Goal: Task Accomplishment & Management: Use online tool/utility

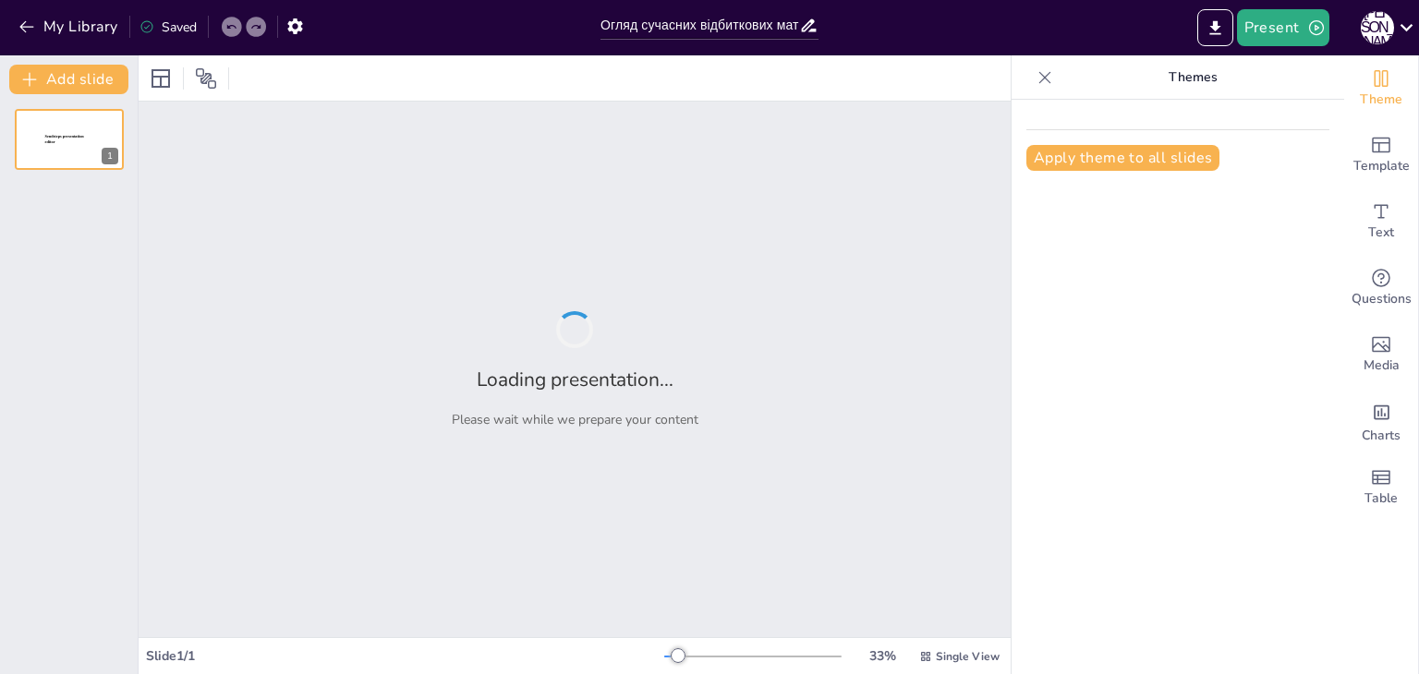
type input "Огляд сучасних відбиткових матеріалів для ортопедичної стоматології"
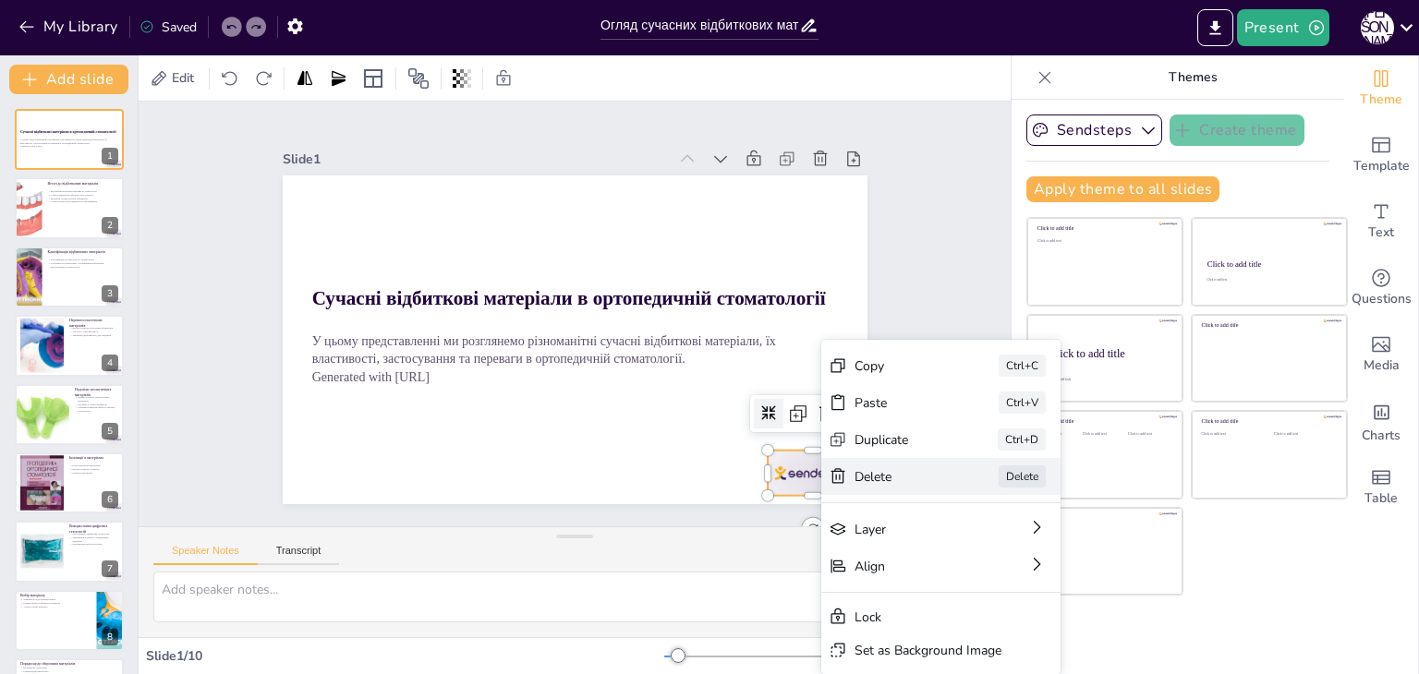
click at [993, 570] on div "Delete" at bounding box center [1039, 579] width 92 height 18
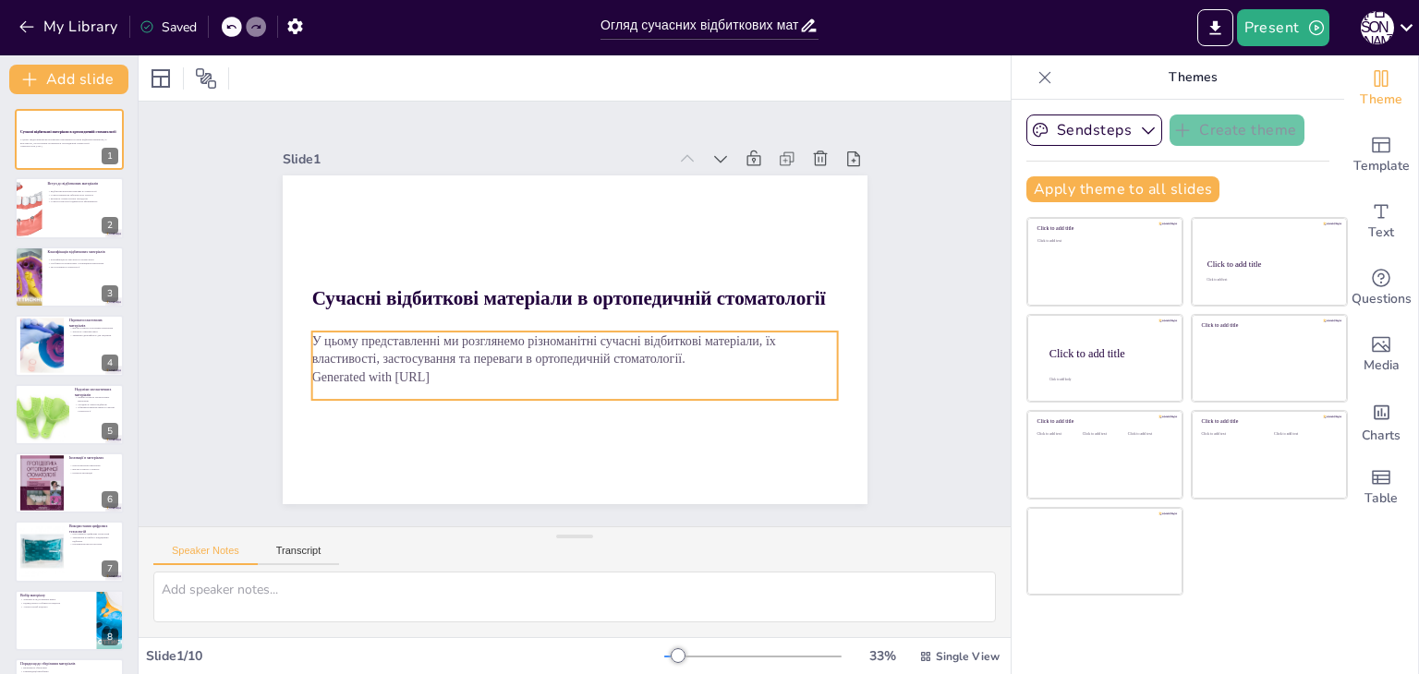
click at [348, 371] on p "Generated with [URL]" at bounding box center [574, 377] width 527 height 18
click at [348, 371] on p "Generated with [URL]" at bounding box center [569, 377] width 526 height 73
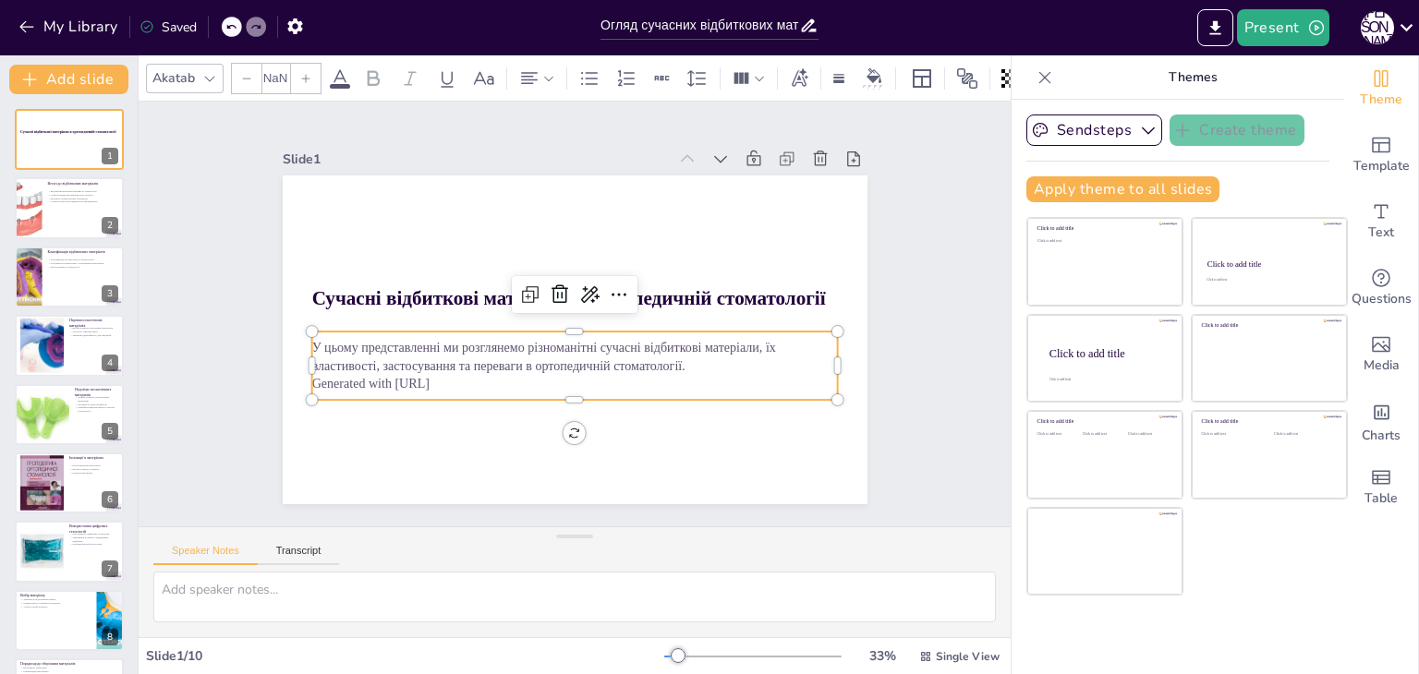
type input "32"
click at [318, 254] on p "Generated with [URL]" at bounding box center [574, 245] width 527 height 18
click at [318, 376] on p "Generated with [URL]" at bounding box center [574, 384] width 527 height 18
click at [318, 376] on p "Generated with [URL]" at bounding box center [568, 382] width 526 height 73
click at [318, 376] on p "Generated with [URL]" at bounding box center [560, 382] width 518 height 127
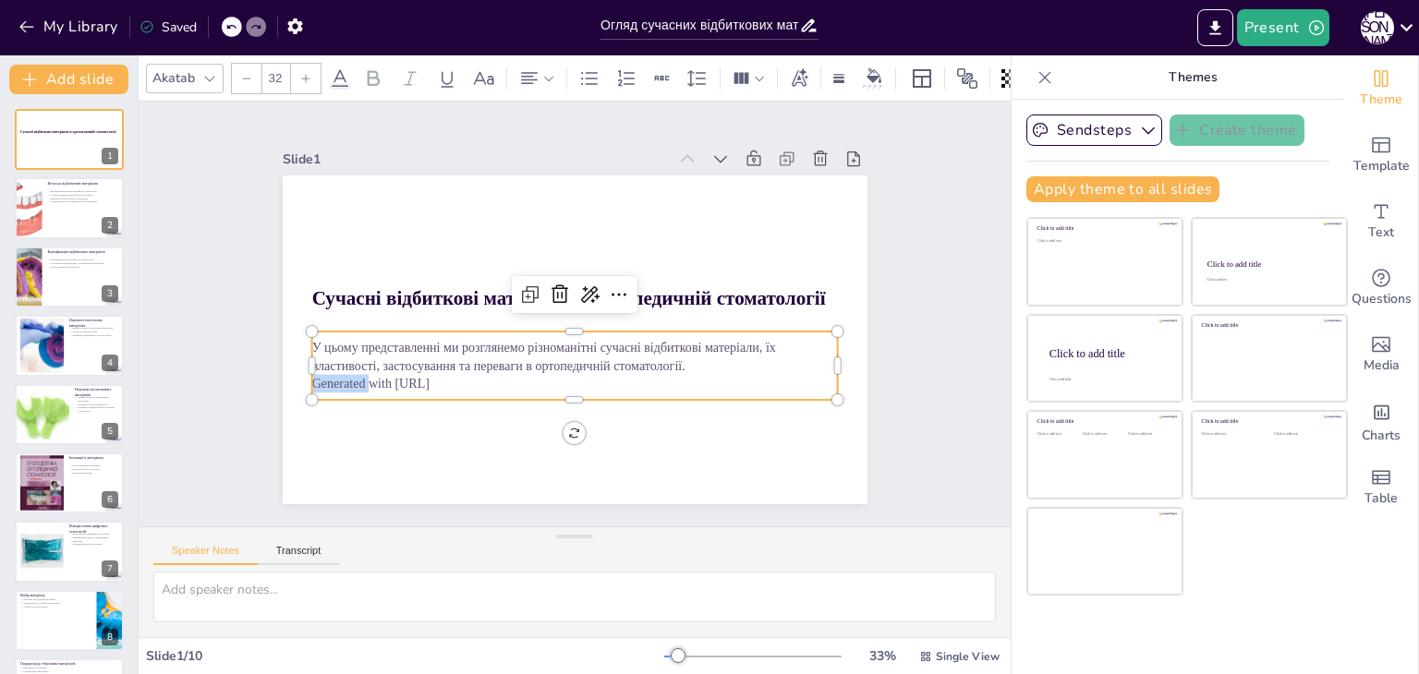
click at [318, 376] on p "Generated with [URL]" at bounding box center [574, 384] width 527 height 18
drag, startPoint x: 318, startPoint y: 376, endPoint x: 886, endPoint y: 426, distance: 570.4
click at [886, 426] on div "Slide 1 Сучасні відбиткові матеріали в ортопедичній стоматології У цьому предст…" at bounding box center [575, 314] width 744 height 766
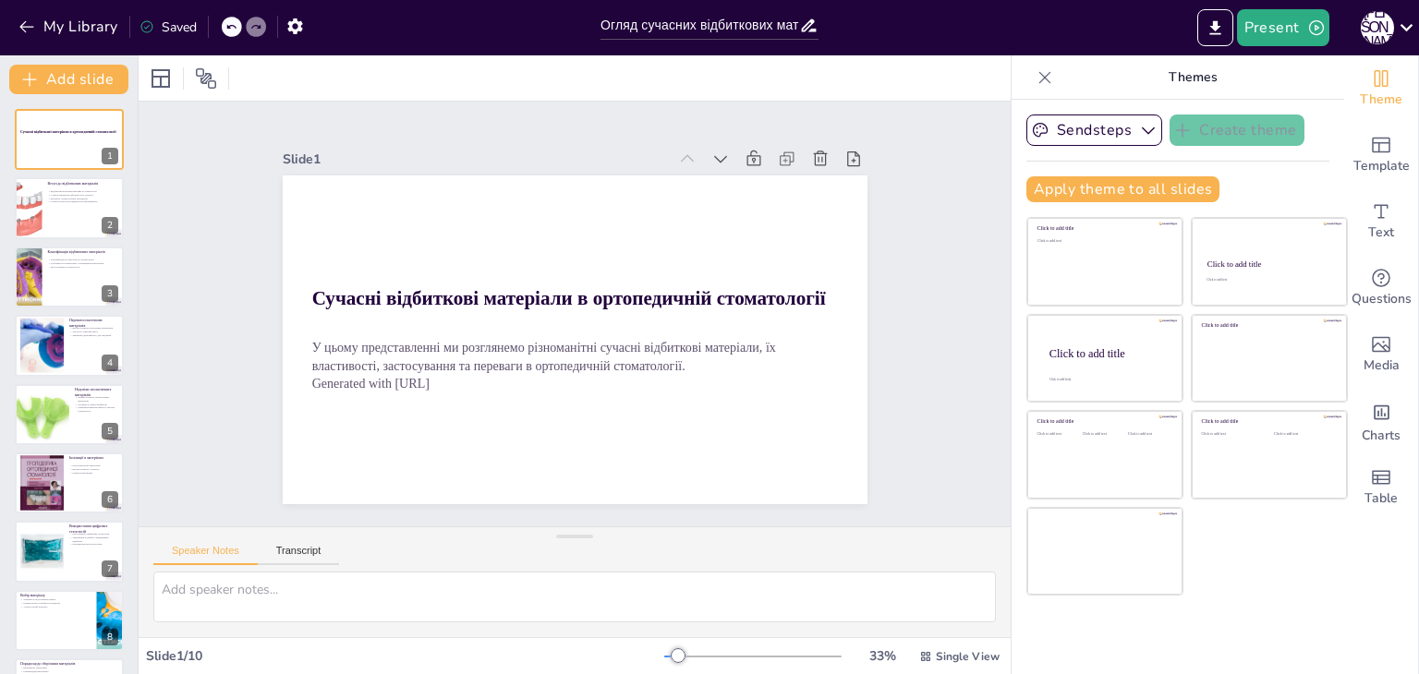
click at [432, 375] on p "Generated with [URL]" at bounding box center [574, 384] width 527 height 18
click at [432, 374] on p "Generated with [URL]" at bounding box center [546, 377] width 488 height 231
click at [431, 375] on p "Generated with [URL]" at bounding box center [574, 384] width 527 height 18
click at [899, 419] on div "Slide 1 Сучасні відбиткові матеріали в ортопедичній стоматології У цьому предст…" at bounding box center [574, 314] width 724 height 451
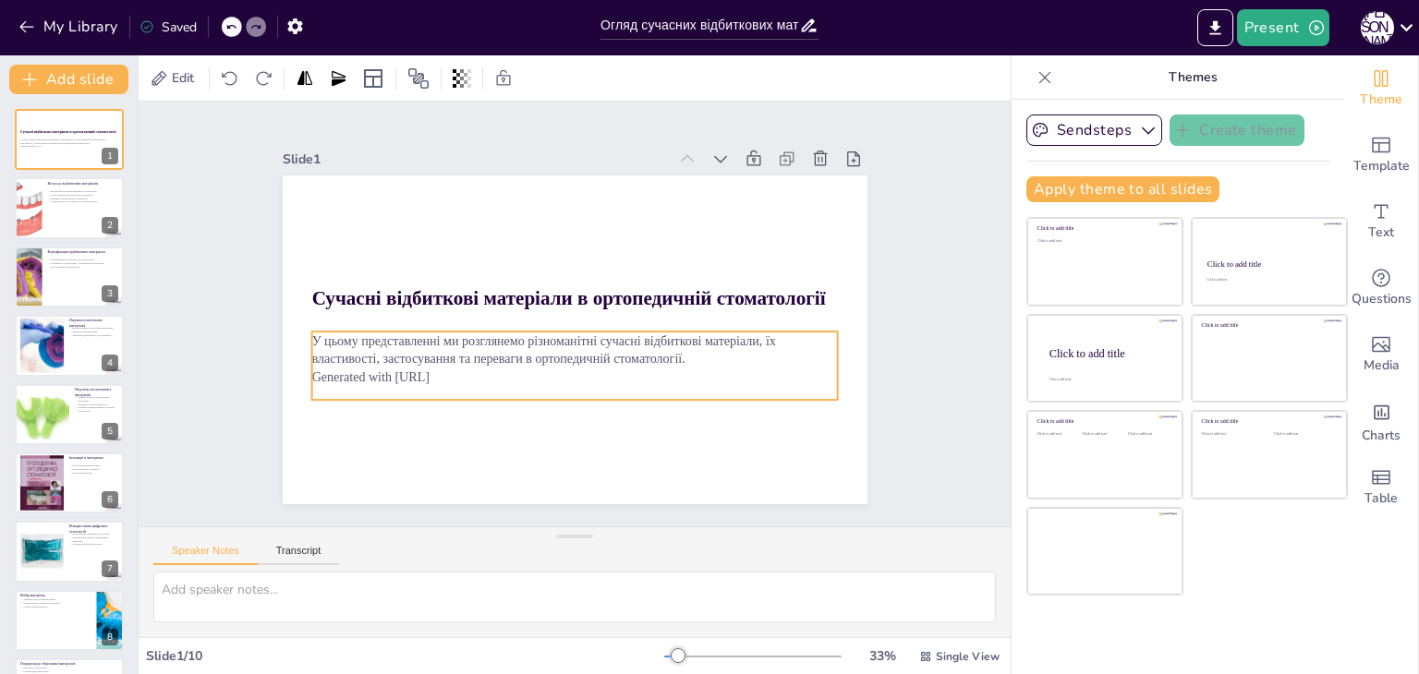
click at [423, 373] on p "Generated with [URL]" at bounding box center [555, 374] width 506 height 180
click at [421, 373] on p "Generated with [URL]" at bounding box center [574, 377] width 527 height 18
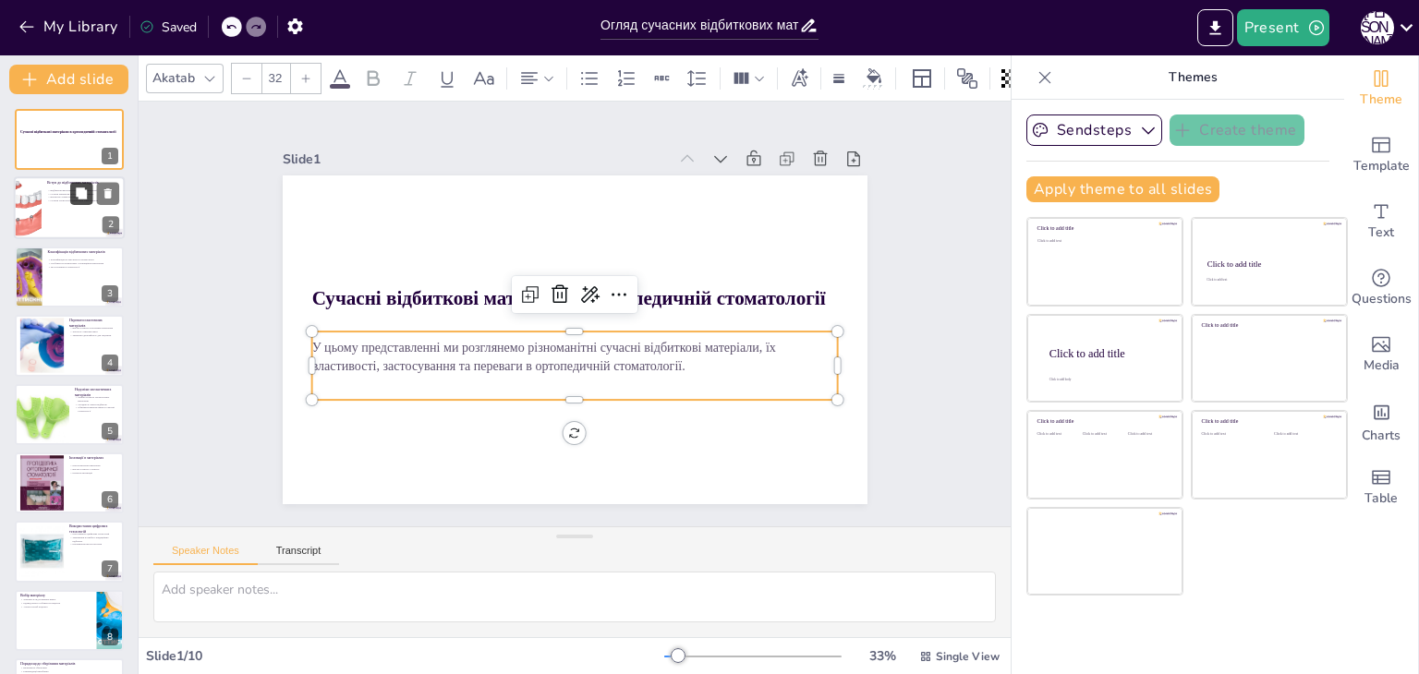
click at [82, 191] on icon at bounding box center [81, 193] width 11 height 11
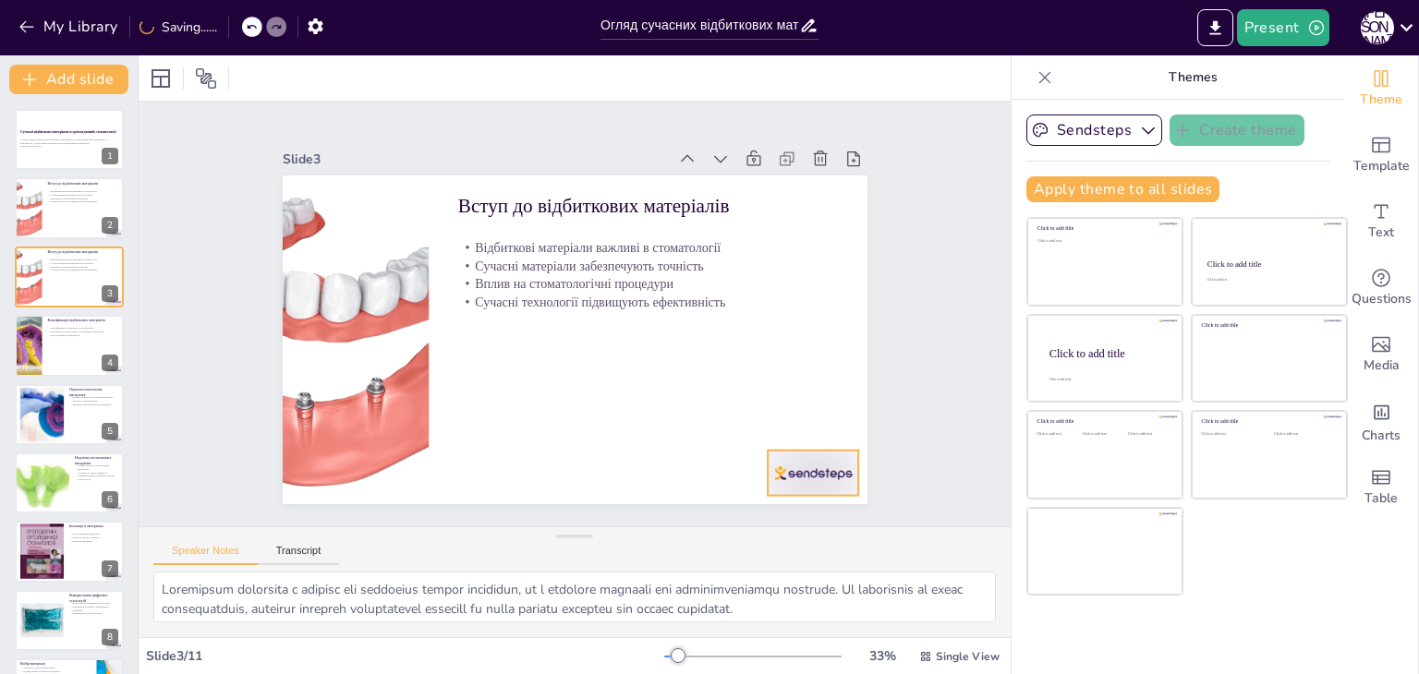
click at [791, 474] on div at bounding box center [813, 473] width 91 height 45
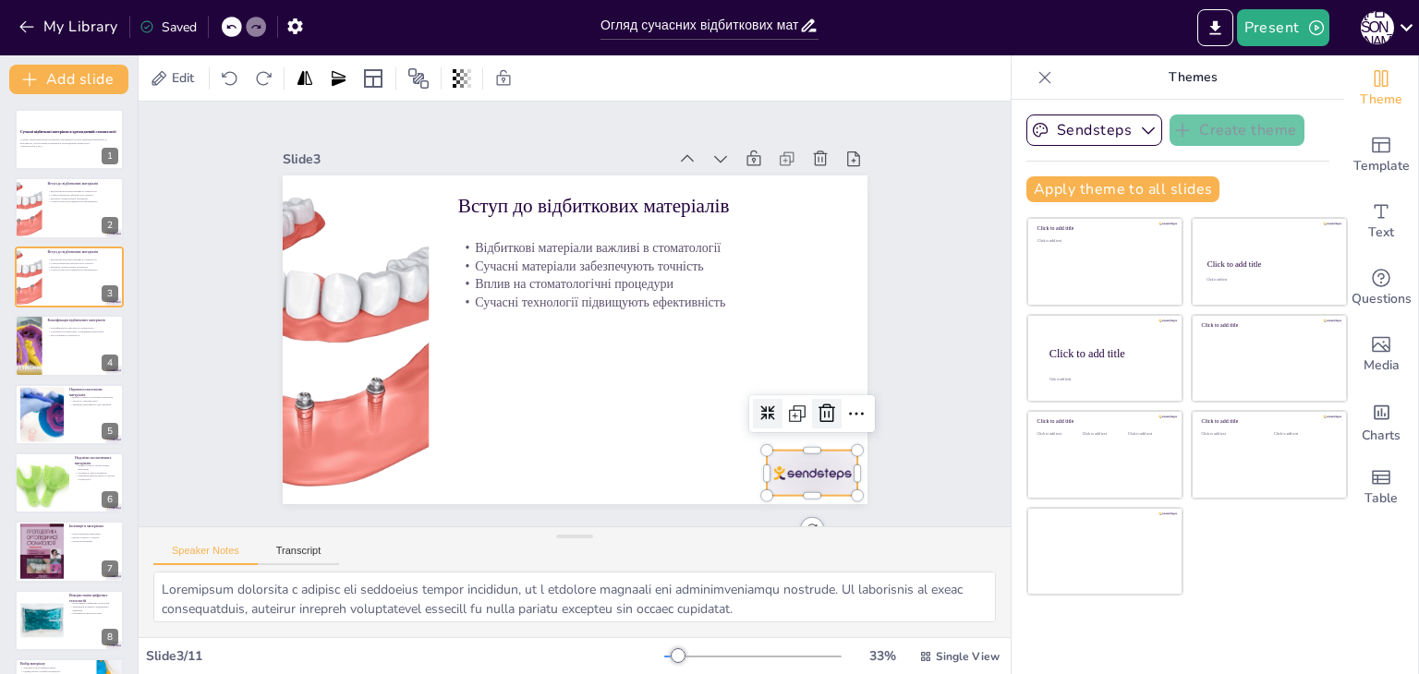
click at [819, 407] on icon at bounding box center [827, 413] width 17 height 18
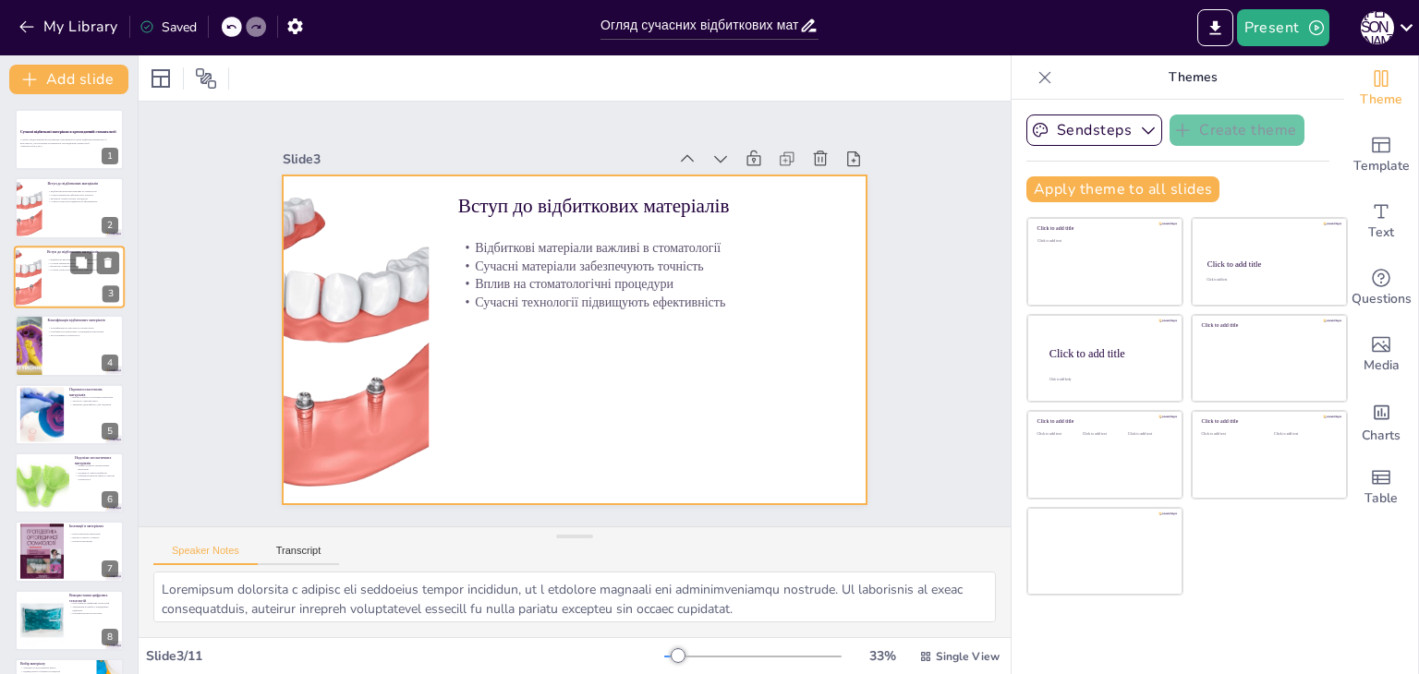
click at [69, 279] on div at bounding box center [69, 277] width 111 height 63
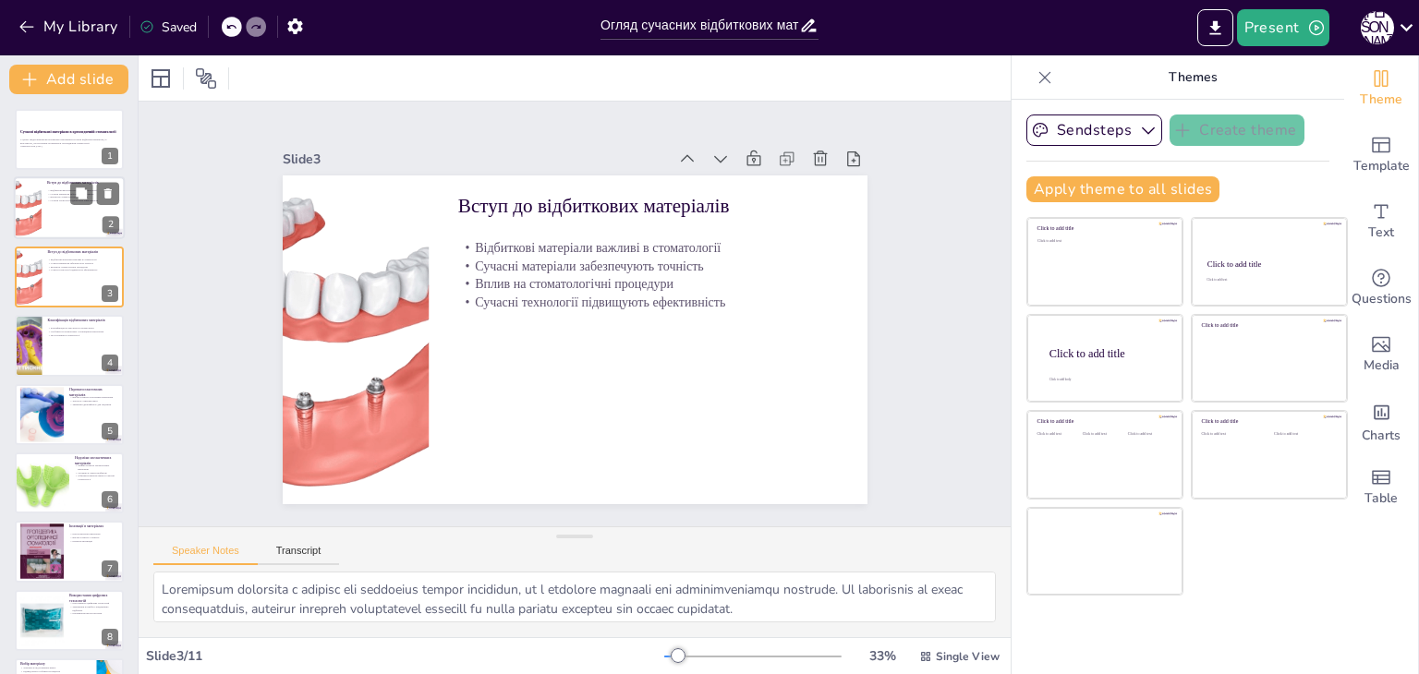
click at [67, 217] on div at bounding box center [69, 208] width 111 height 63
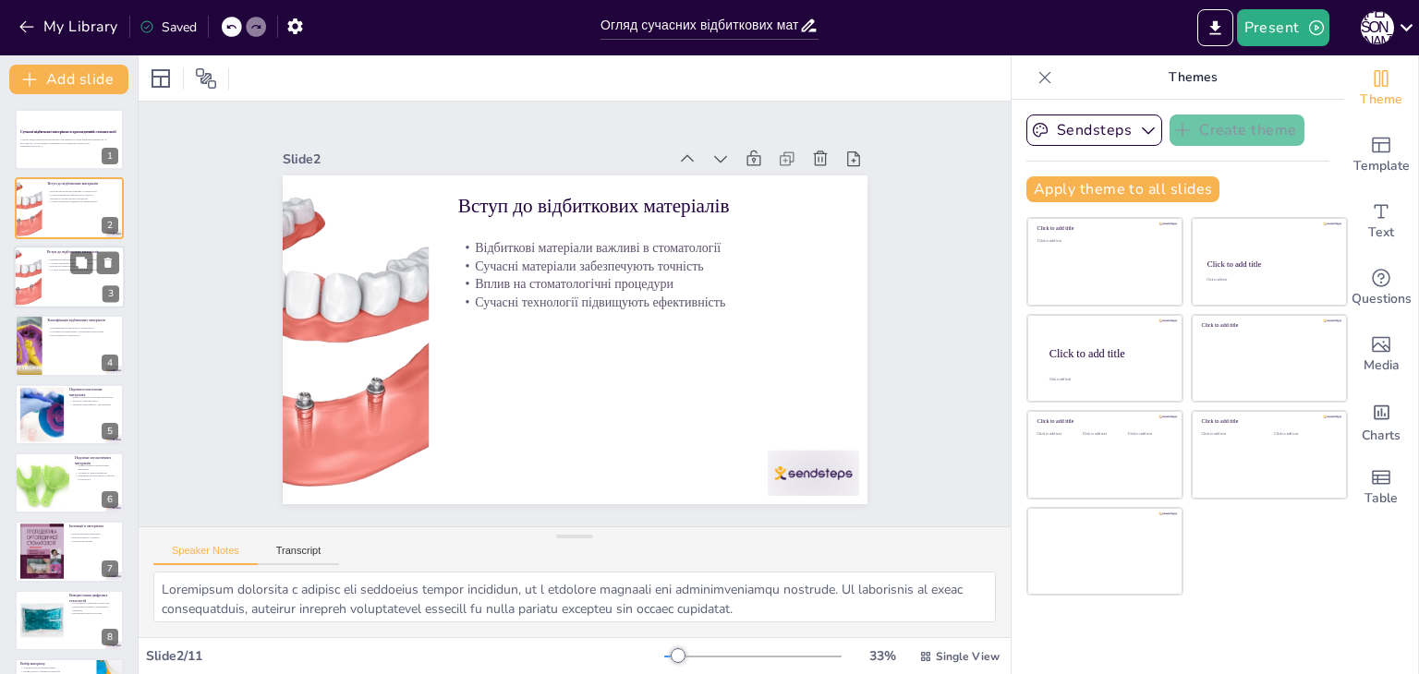
click at [73, 283] on div at bounding box center [69, 277] width 111 height 63
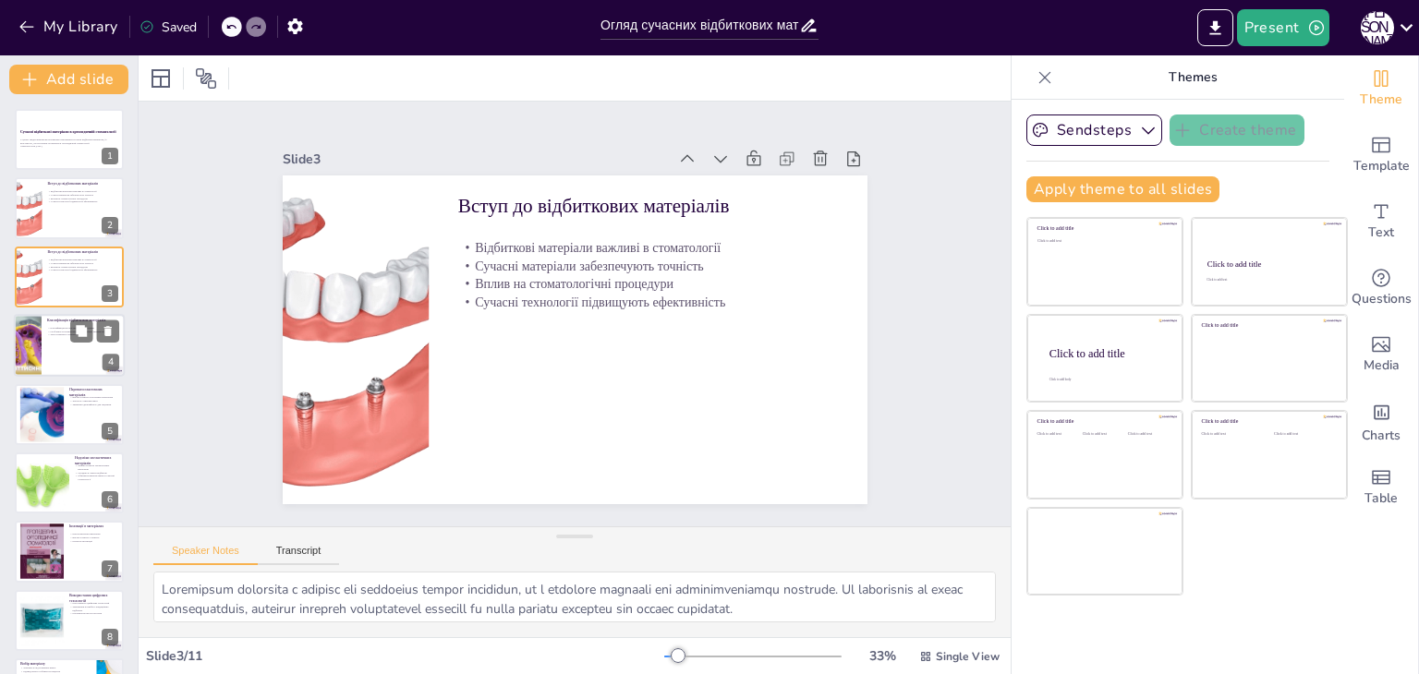
click at [67, 330] on p "Особливості силіконових і алгінаційних матеріалів" at bounding box center [83, 332] width 72 height 4
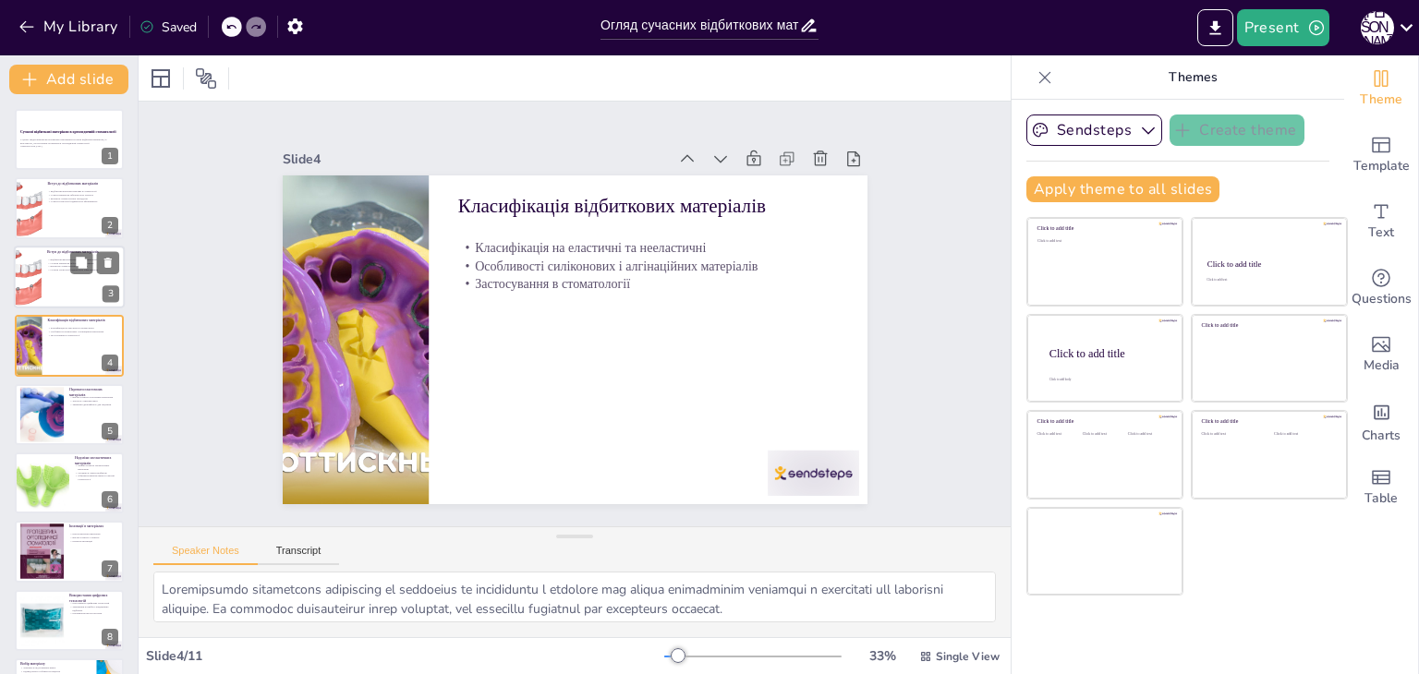
click at [64, 282] on div at bounding box center [69, 277] width 111 height 63
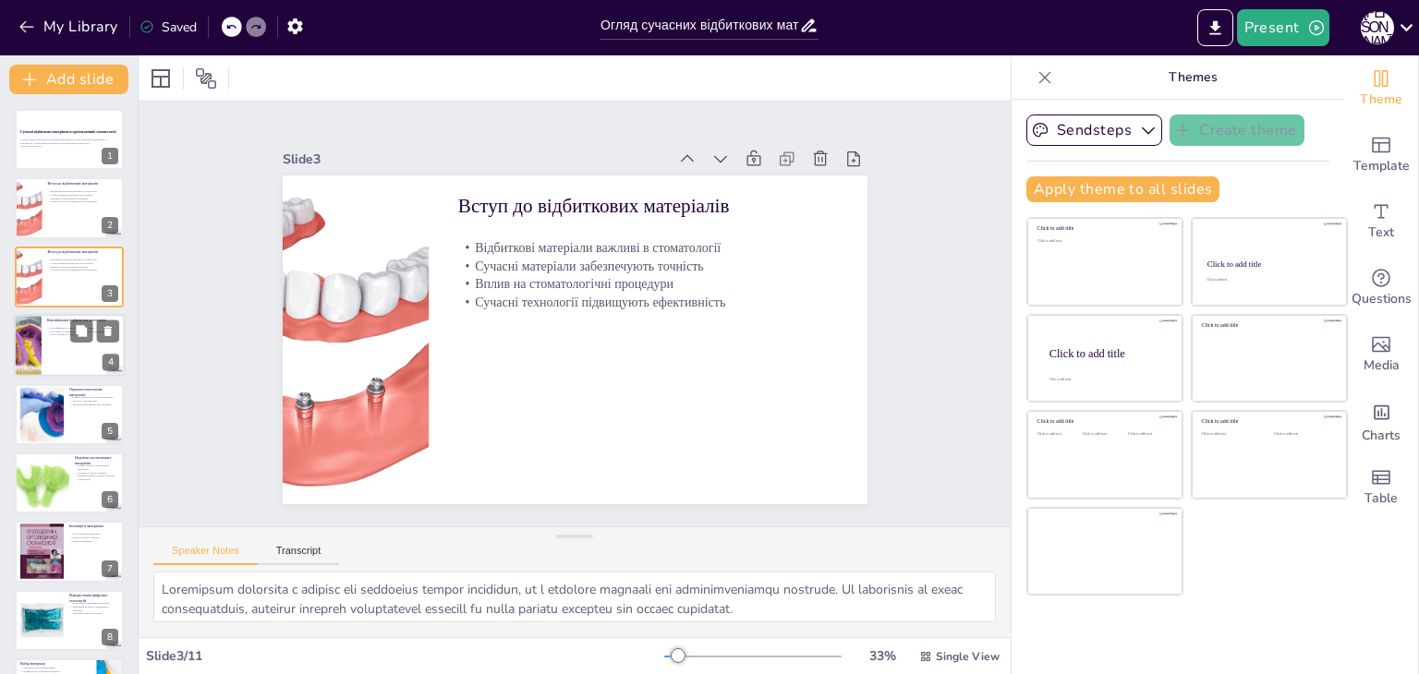
click at [63, 326] on p "Класифікація на еластичні та нееластичні" at bounding box center [83, 328] width 72 height 4
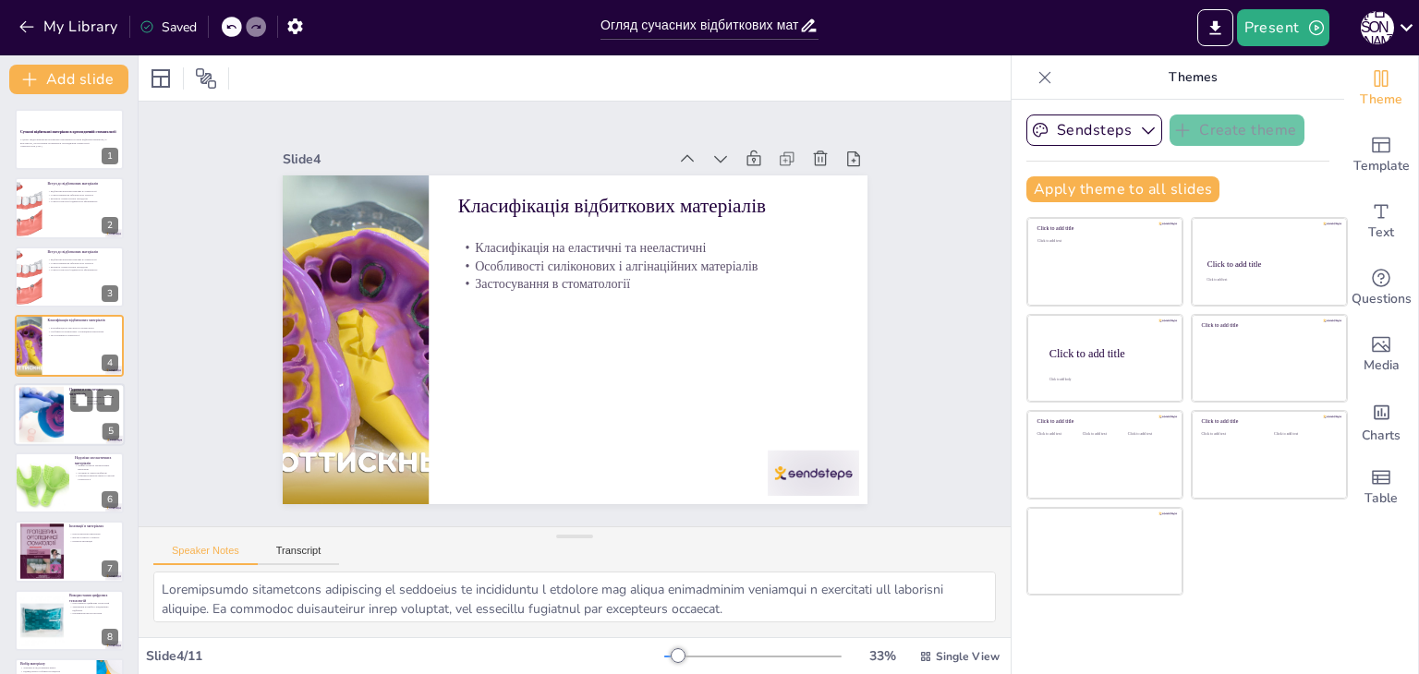
click at [58, 404] on div at bounding box center [41, 414] width 84 height 56
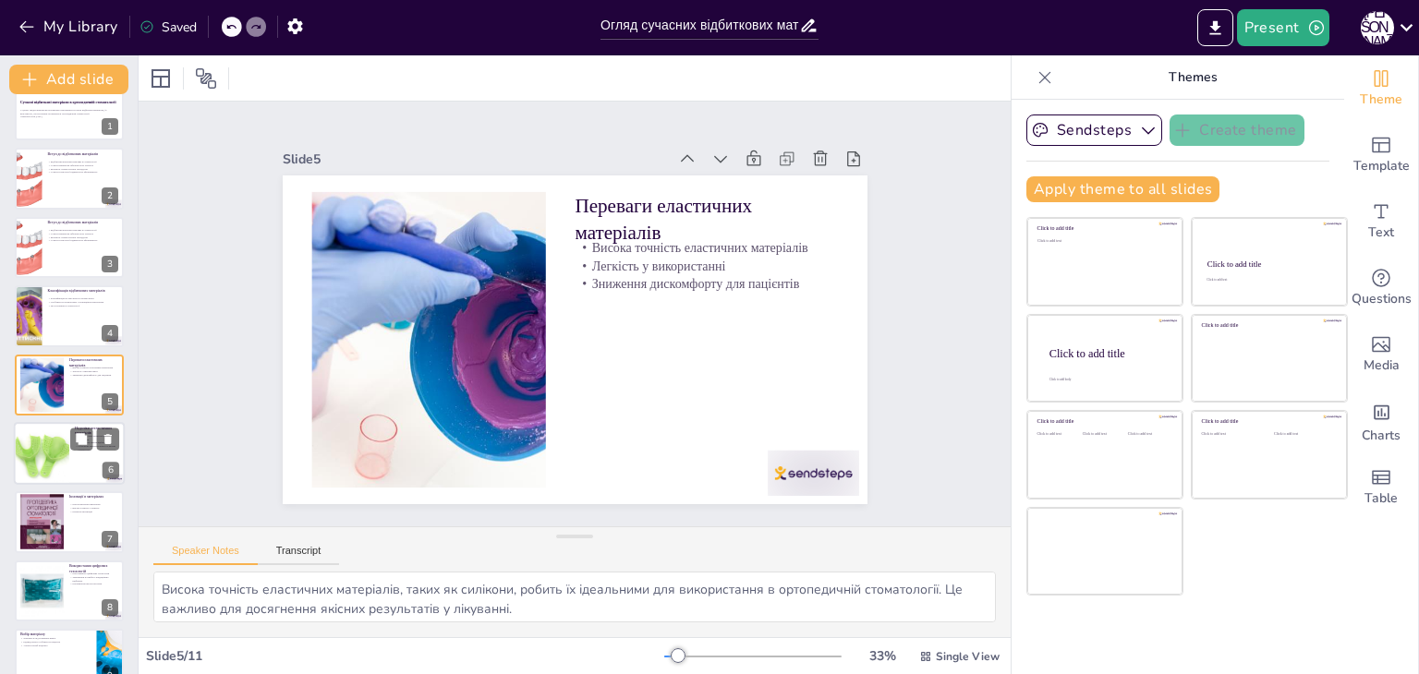
click at [72, 480] on div at bounding box center [69, 453] width 111 height 63
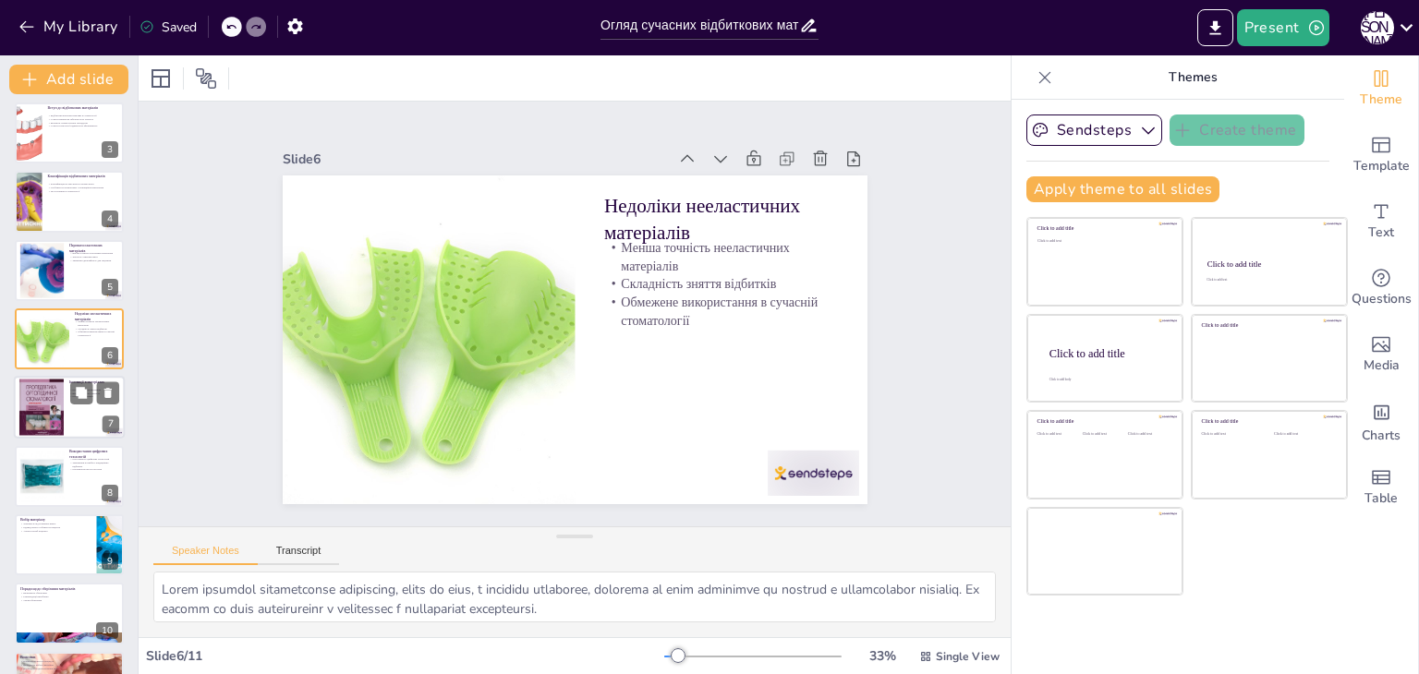
scroll to position [198, 0]
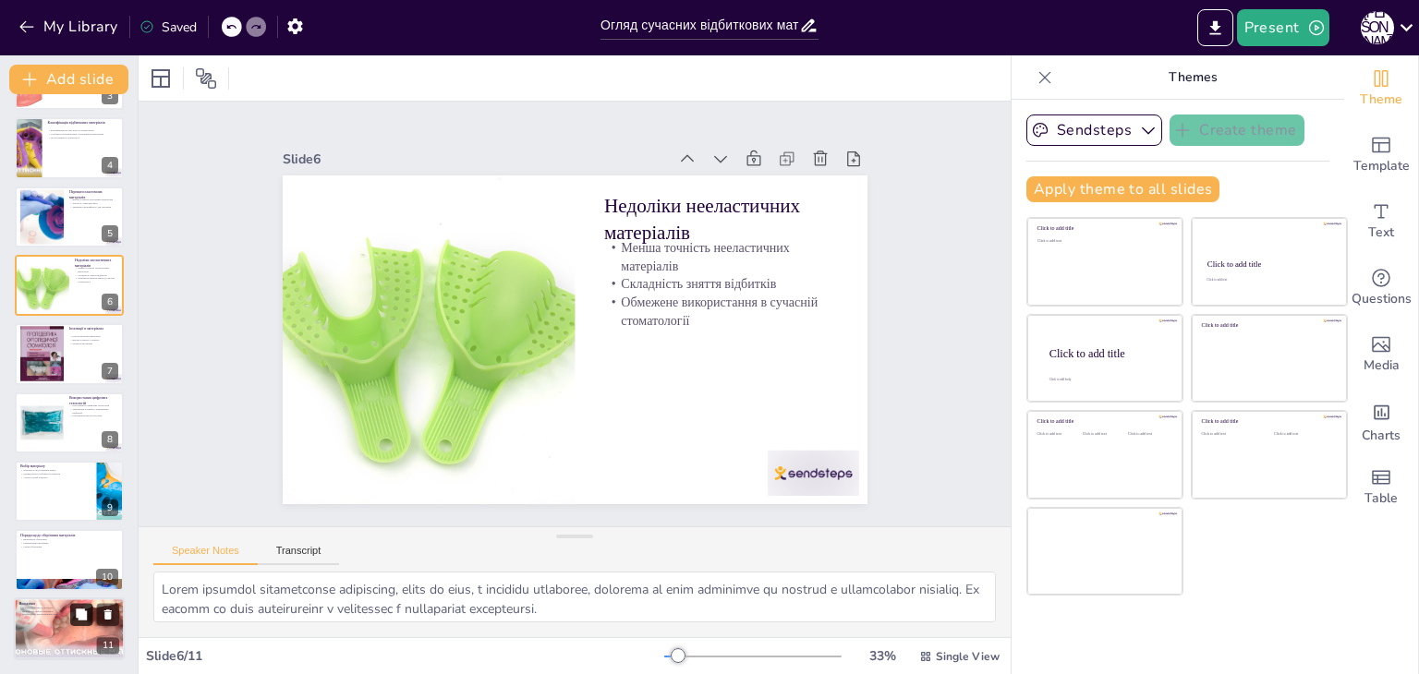
click at [74, 604] on button at bounding box center [81, 614] width 22 height 22
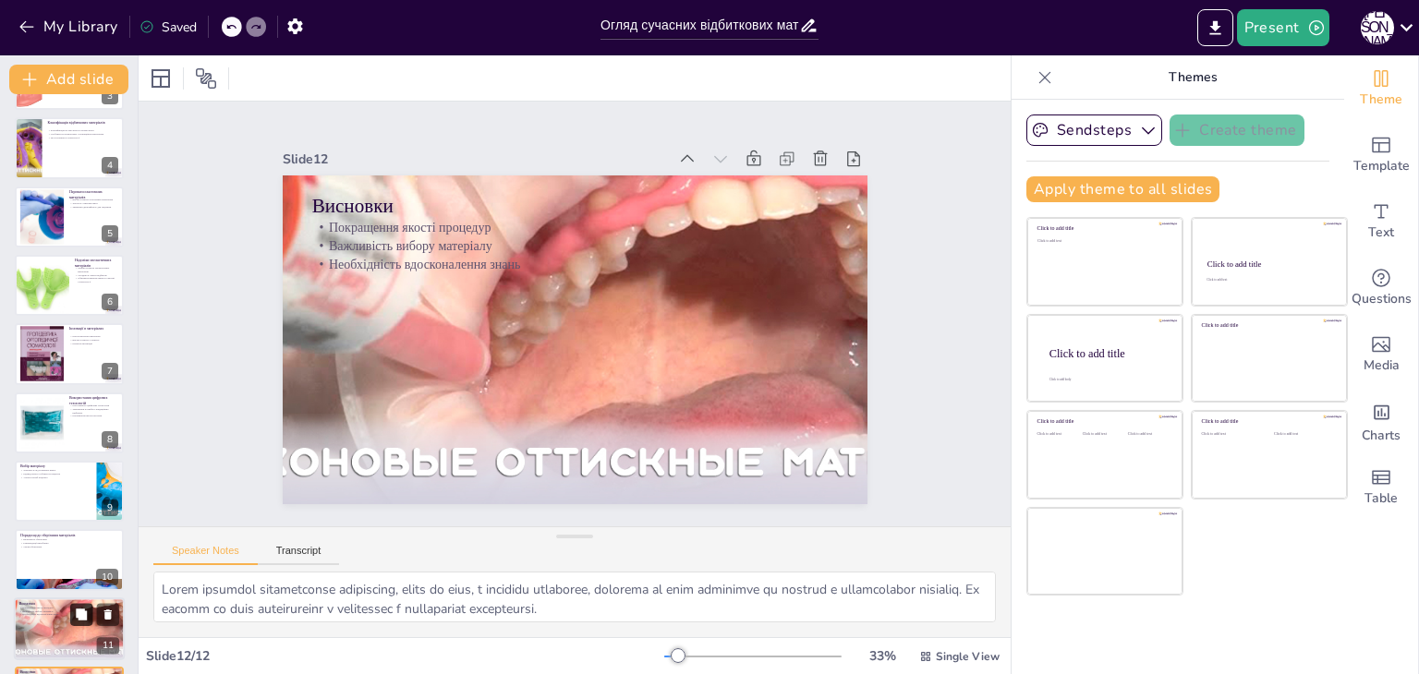
type textarea "Покращення якості стоматологічних процедур є основною метою використання сучасн…"
